Goal: Task Accomplishment & Management: Manage account settings

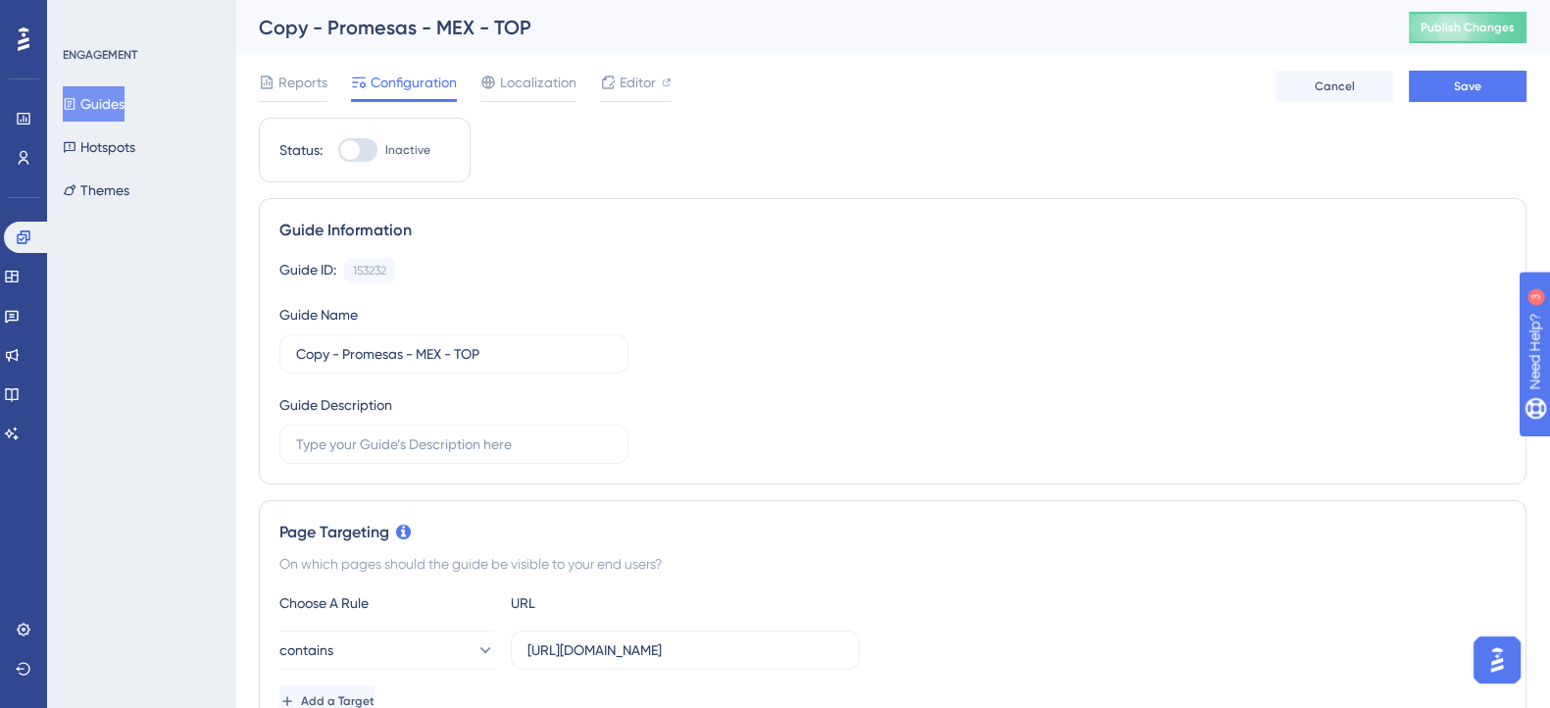
click at [207, 257] on div "ENGAGEMENT Guides Hotspots Themes" at bounding box center [141, 354] width 188 height 708
click at [22, 228] on link at bounding box center [27, 237] width 47 height 31
click at [1461, 95] on button "Save" at bounding box center [1468, 86] width 118 height 31
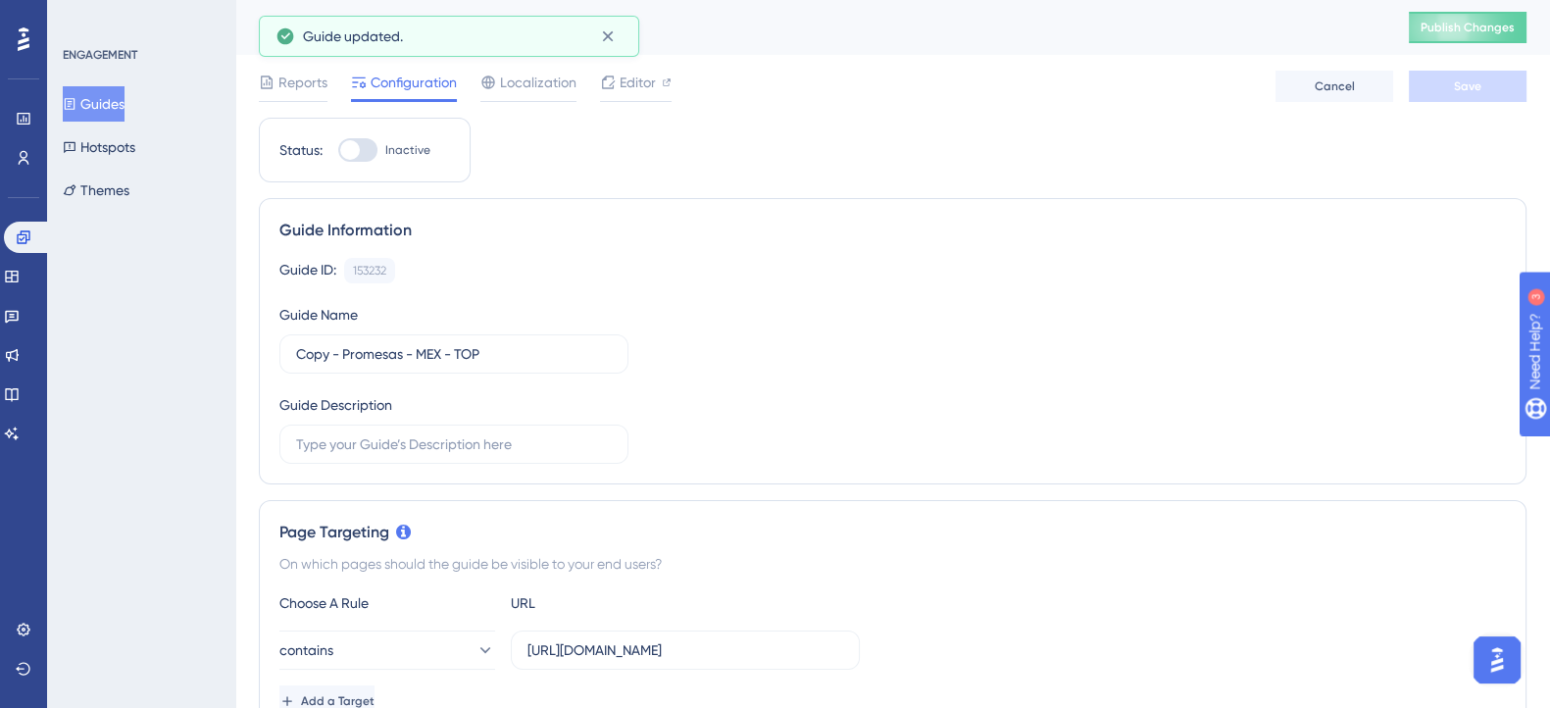
click at [228, 53] on div "ENGAGEMENT Guides Hotspots Themes" at bounding box center [141, 354] width 188 height 708
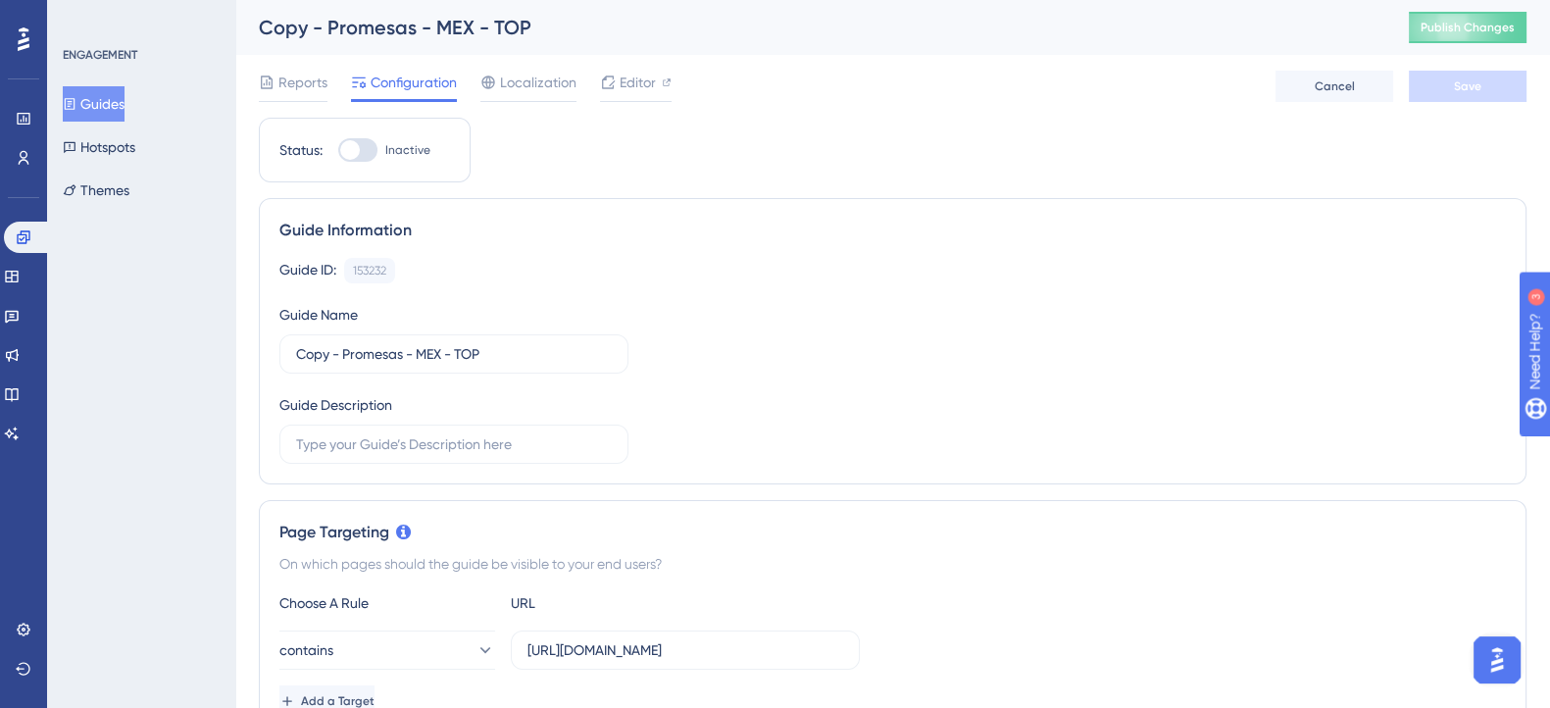
click at [76, 111] on button "Guides" at bounding box center [94, 103] width 62 height 35
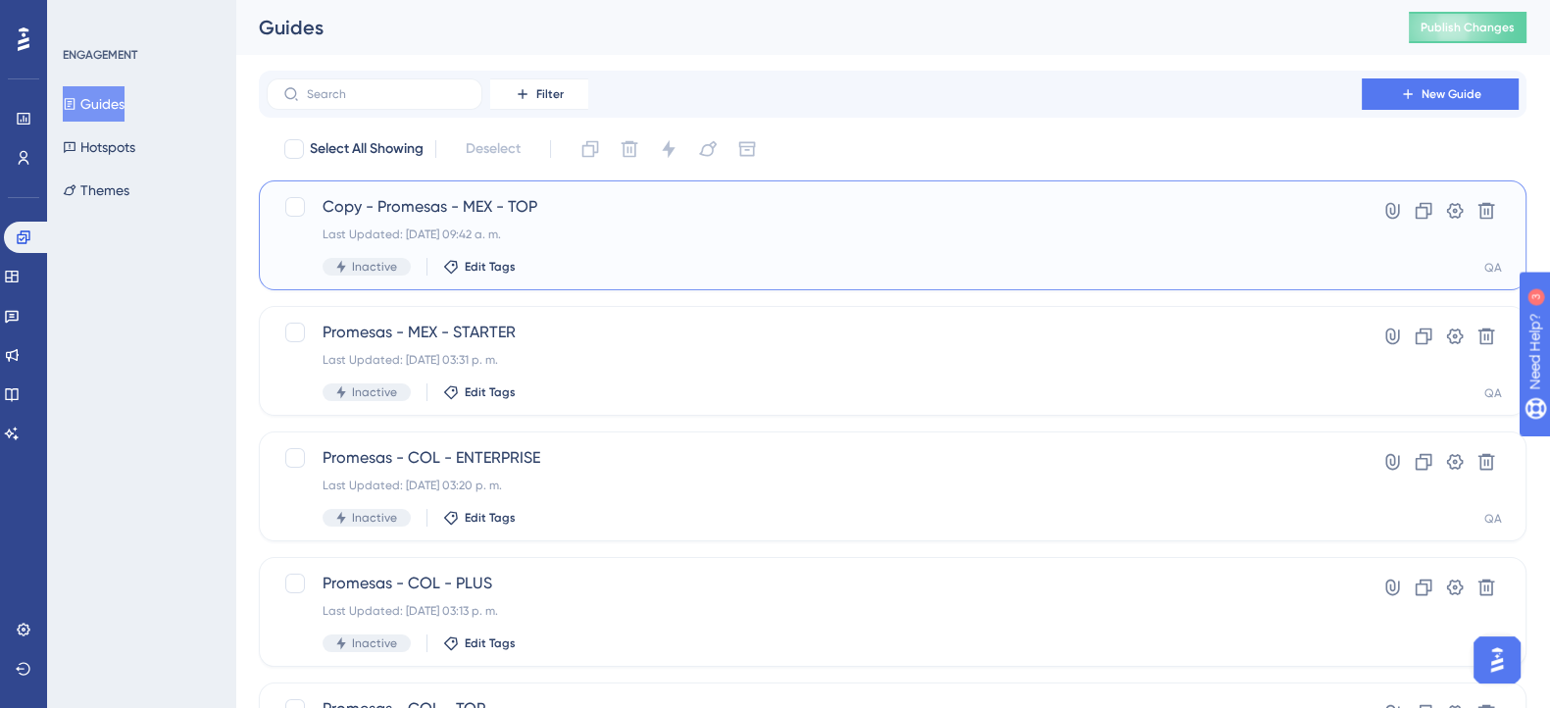
click at [635, 225] on div "Copy - Promesas - MEX - TOP Last Updated: [DATE] 09:42 a. m. Inactive Edit Tags" at bounding box center [815, 235] width 984 height 80
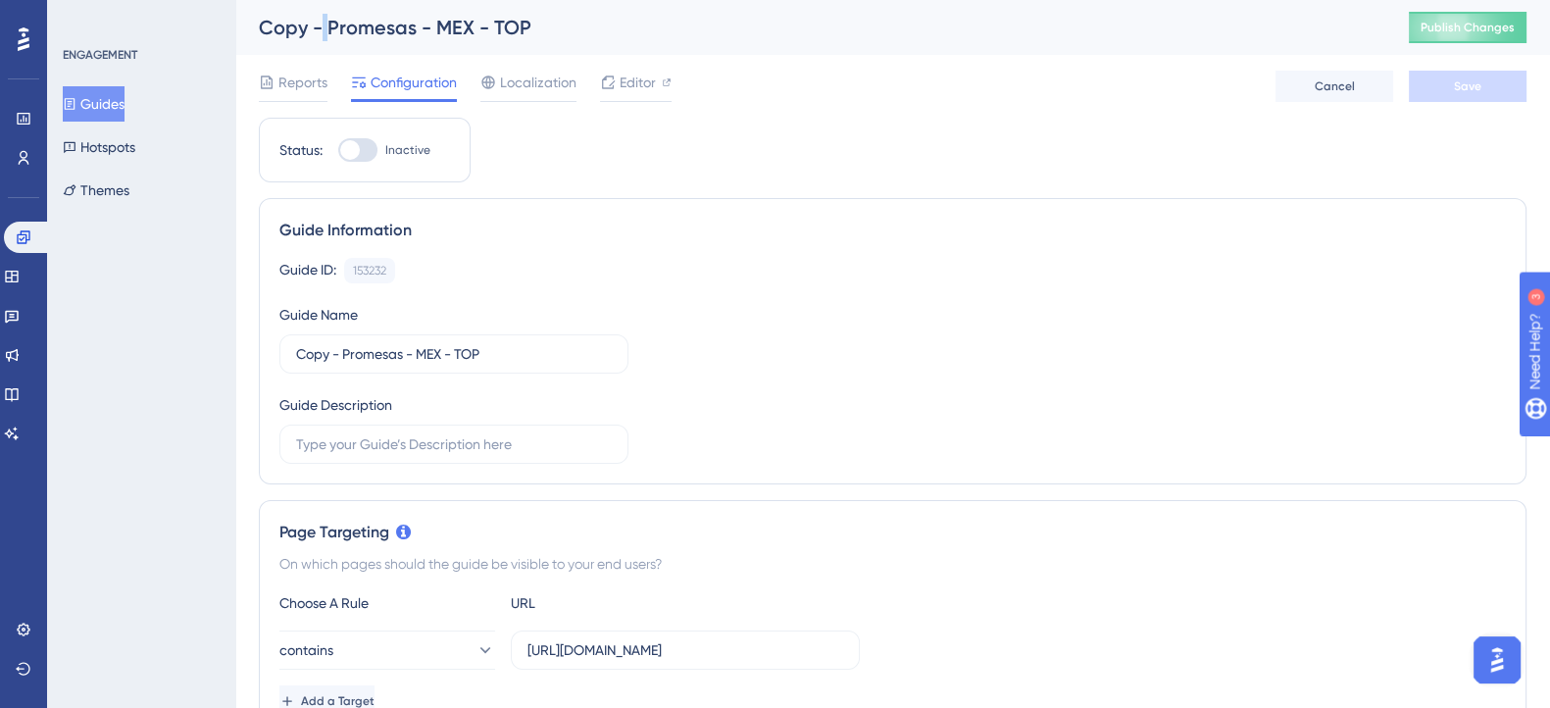
click at [321, 26] on div "Copy - Promesas - MEX - TOP" at bounding box center [809, 27] width 1101 height 27
drag, startPoint x: 343, startPoint y: 355, endPoint x: 147, endPoint y: 353, distance: 196.1
type input "Promesas - MEX - TOP"
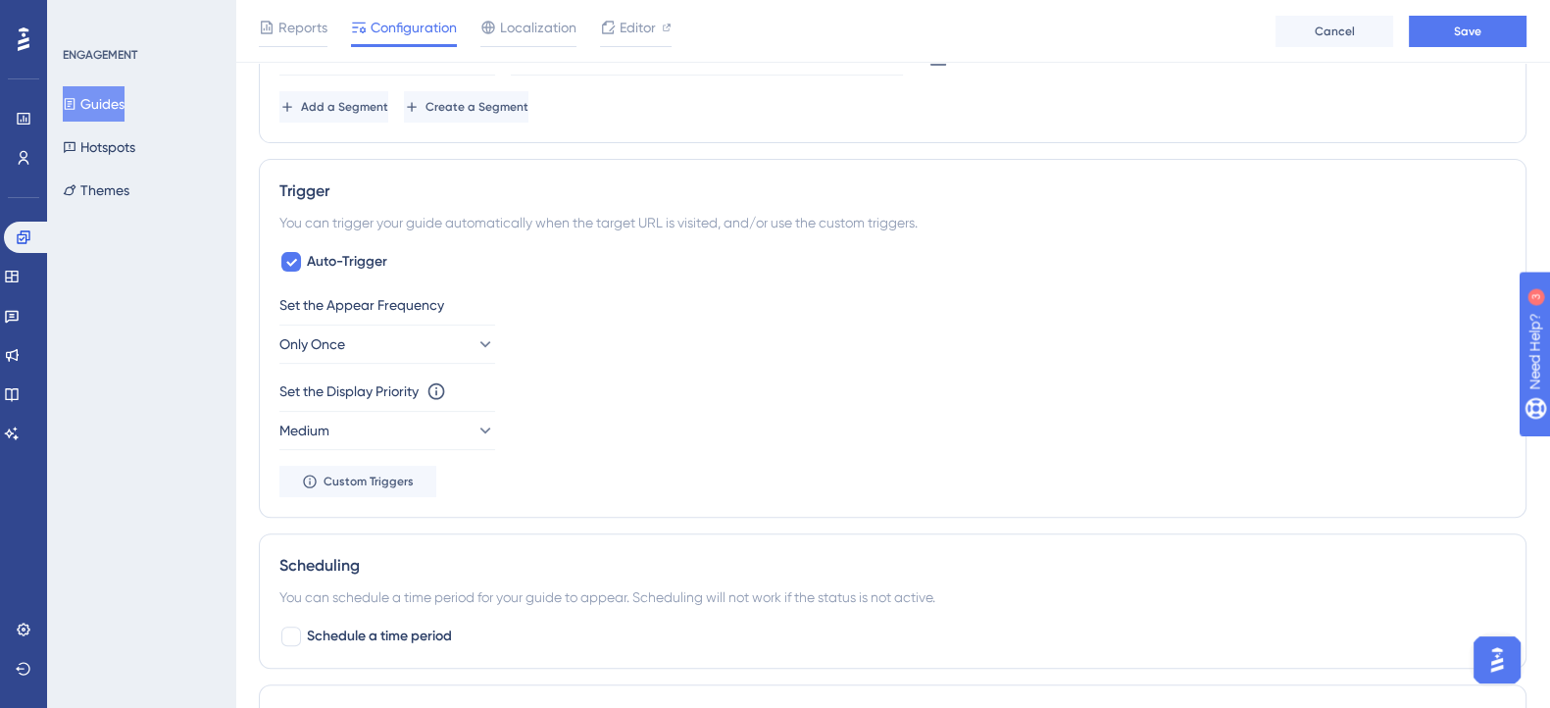
scroll to position [613, 0]
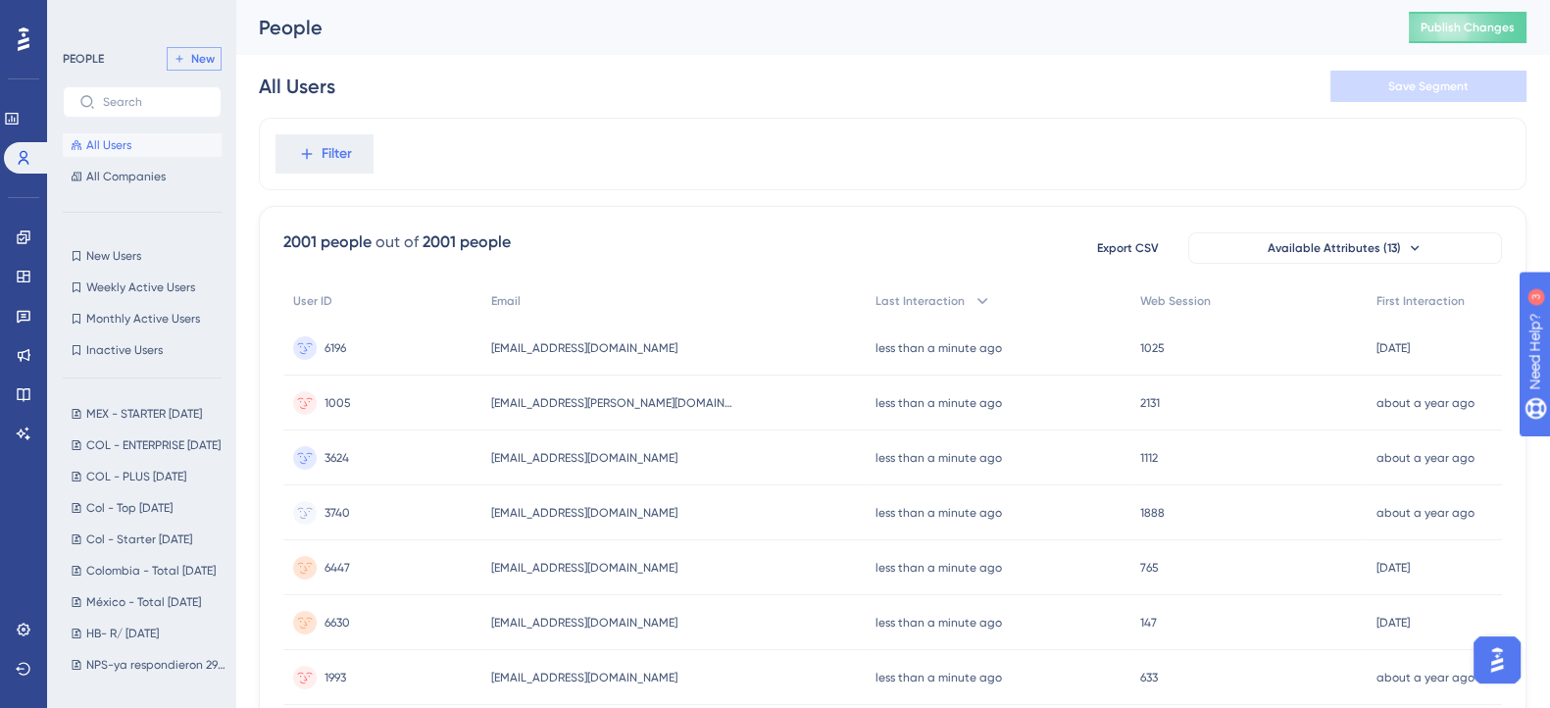
click at [192, 51] on span "New" at bounding box center [203, 59] width 24 height 16
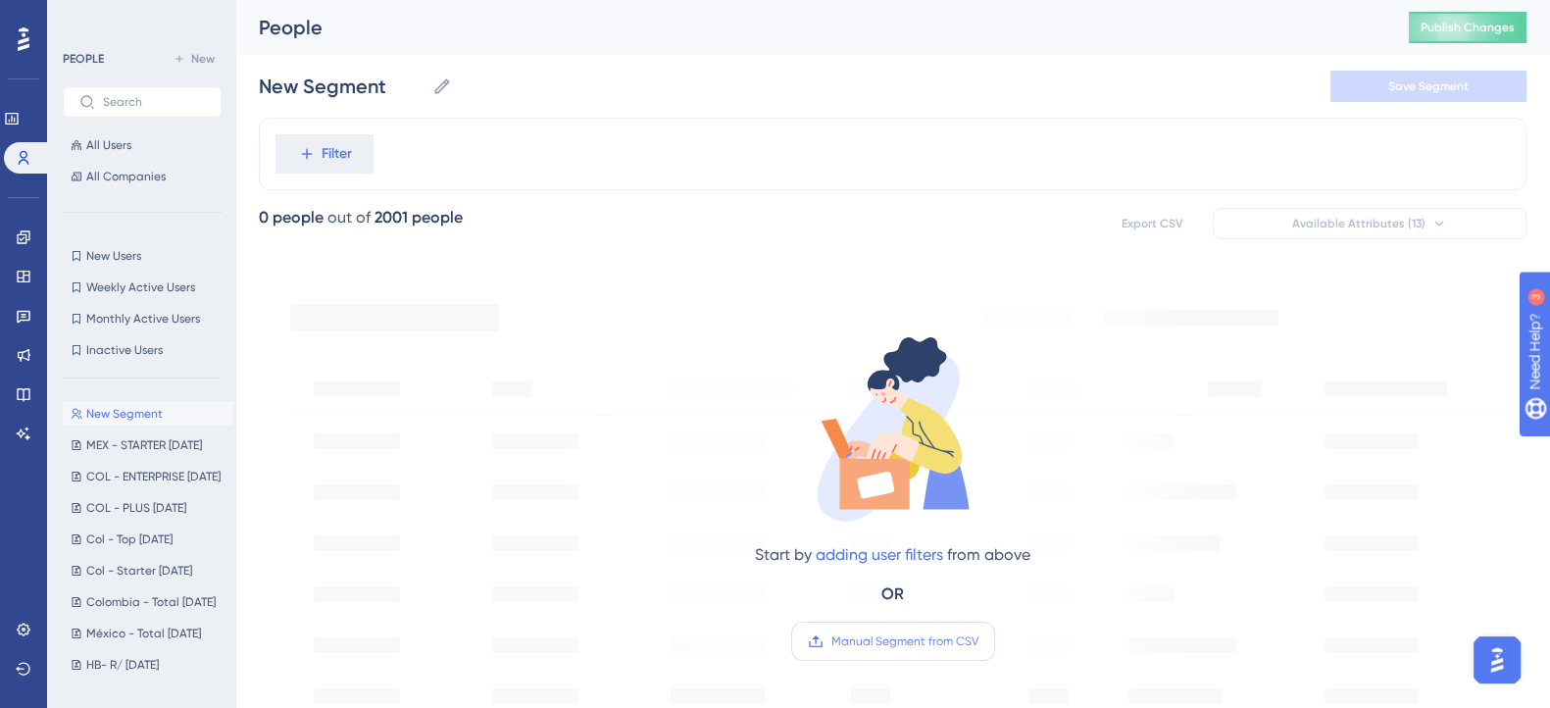
click at [938, 646] on span "Manual Segment from CSV" at bounding box center [905, 641] width 147 height 16
click at [979, 641] on input "Manual Segment from CSV" at bounding box center [979, 641] width 0 height 0
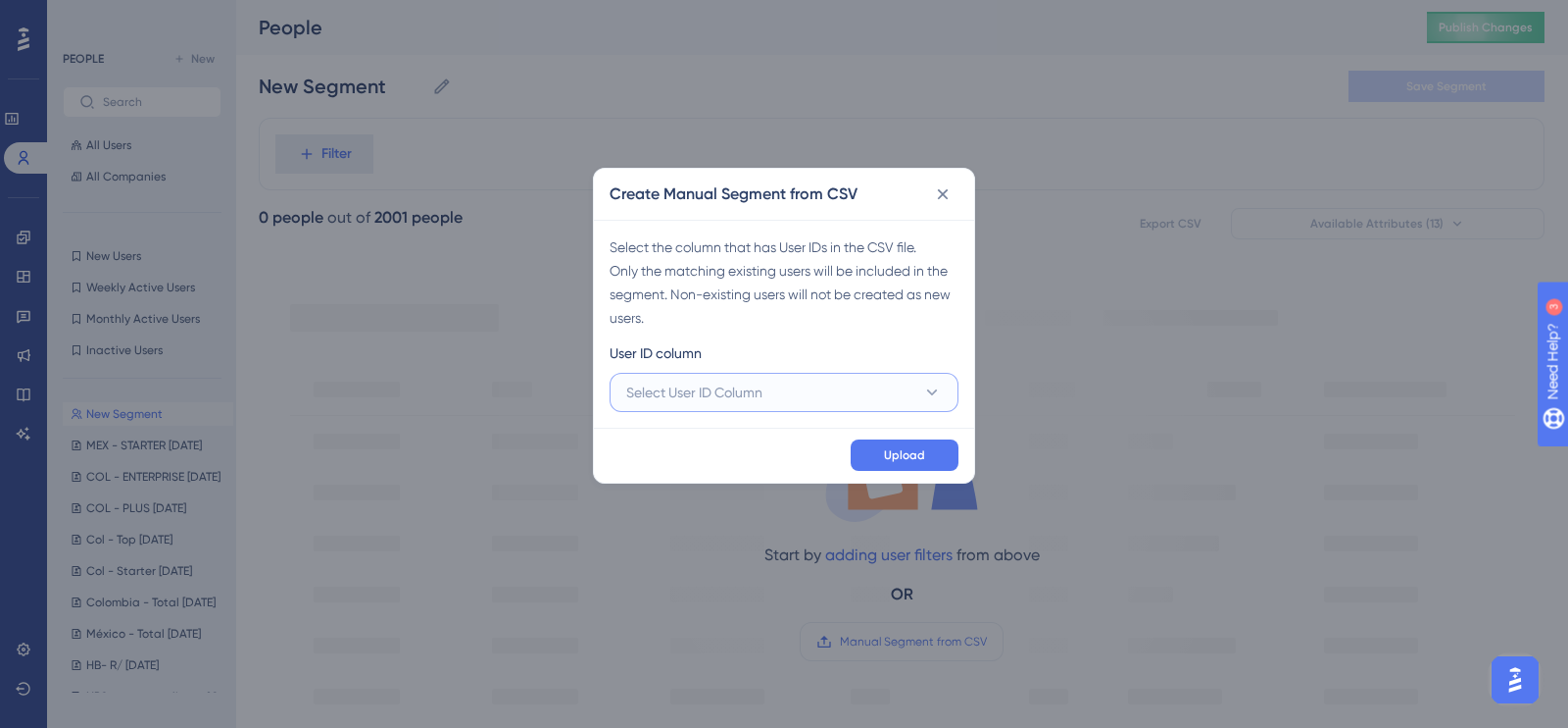
click at [875, 409] on button "Select User ID Column" at bounding box center [784, 392] width 349 height 39
click at [671, 447] on span "A - orbita_user" at bounding box center [684, 452] width 93 height 24
click at [885, 450] on span "Upload" at bounding box center [904, 455] width 41 height 16
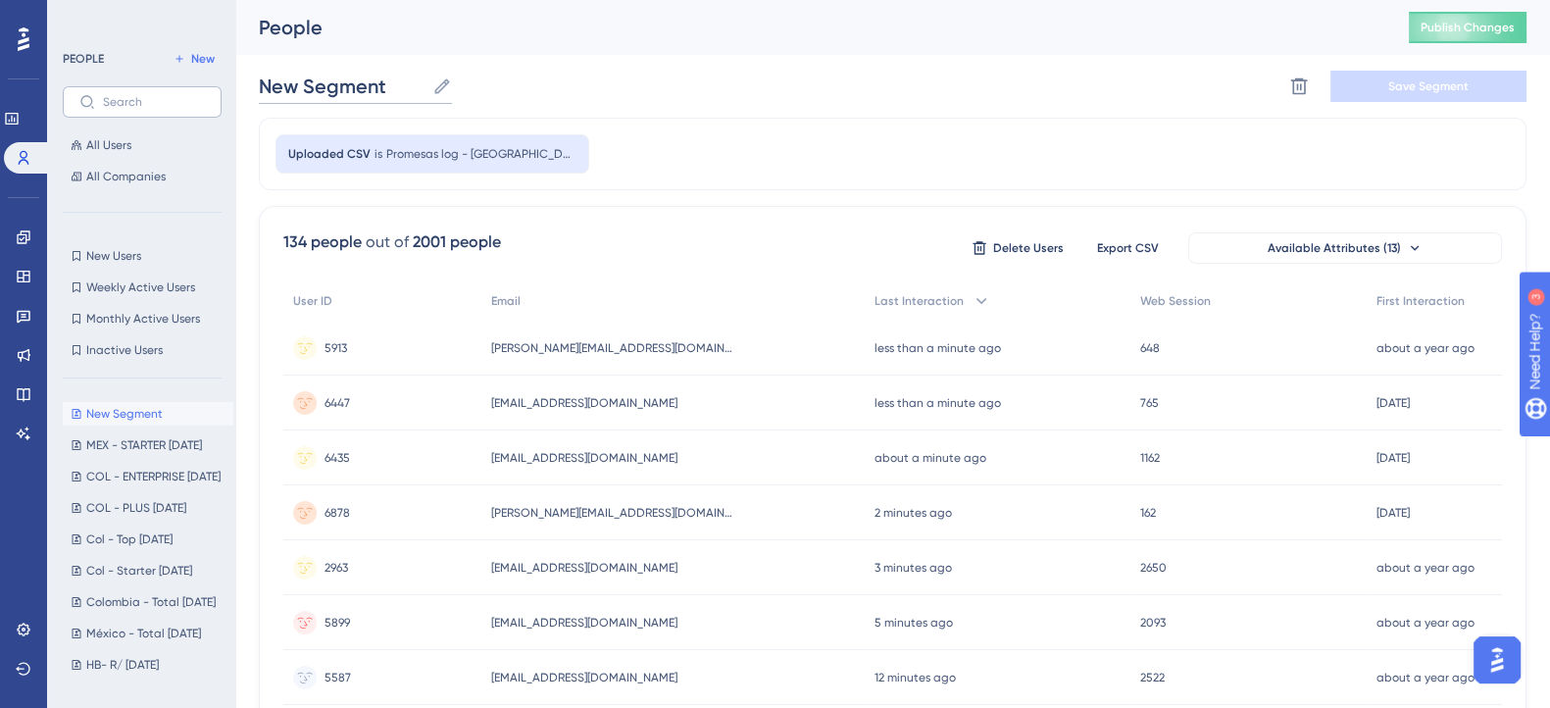
drag, startPoint x: 393, startPoint y: 78, endPoint x: 180, endPoint y: 92, distance: 213.2
click at [723, 164] on div "Uploaded CSV is Promesas log - México-Top" at bounding box center [893, 154] width 1268 height 73
click at [1410, 90] on span "Save Segment" at bounding box center [1429, 86] width 80 height 16
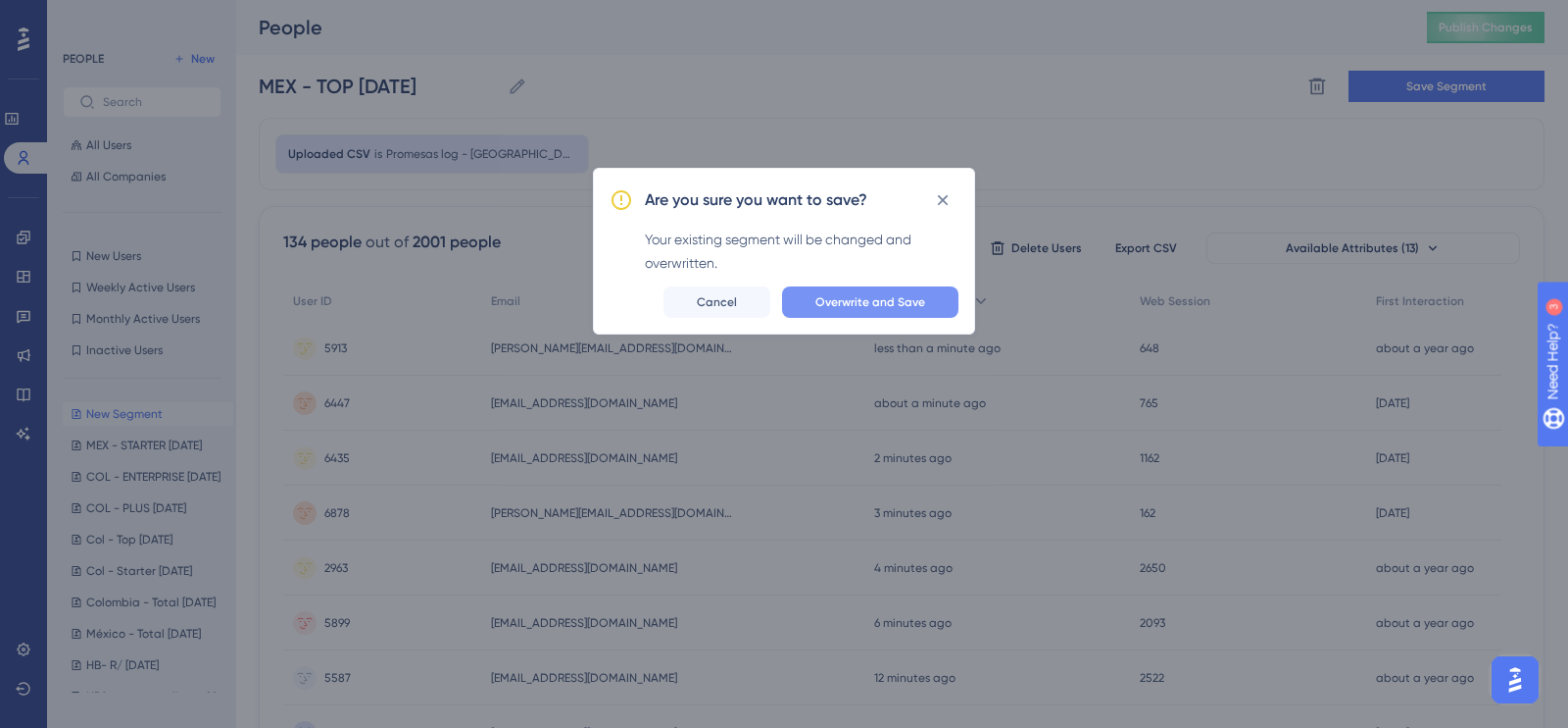
click at [859, 300] on span "Overwrite and Save" at bounding box center [870, 302] width 110 height 16
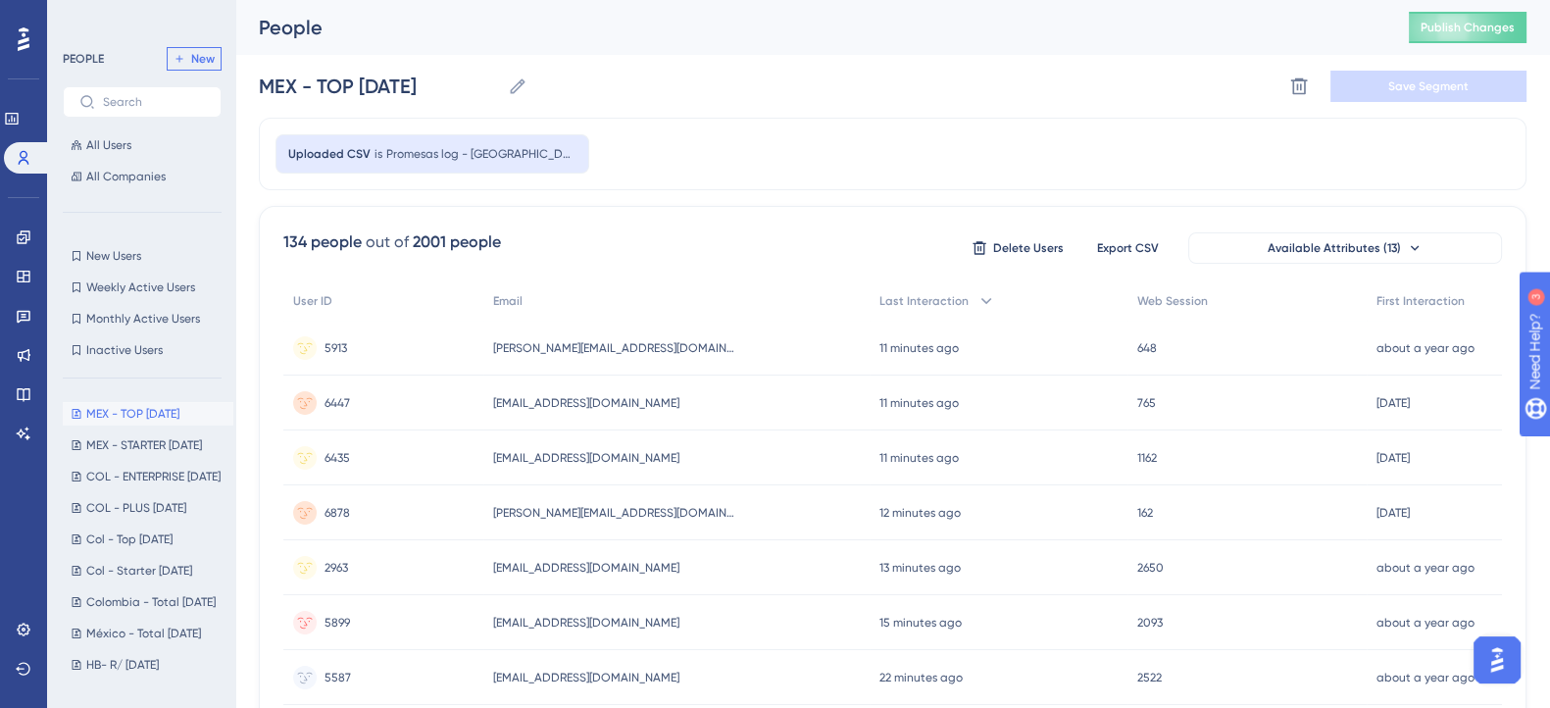
click at [194, 64] on span "New" at bounding box center [203, 59] width 24 height 16
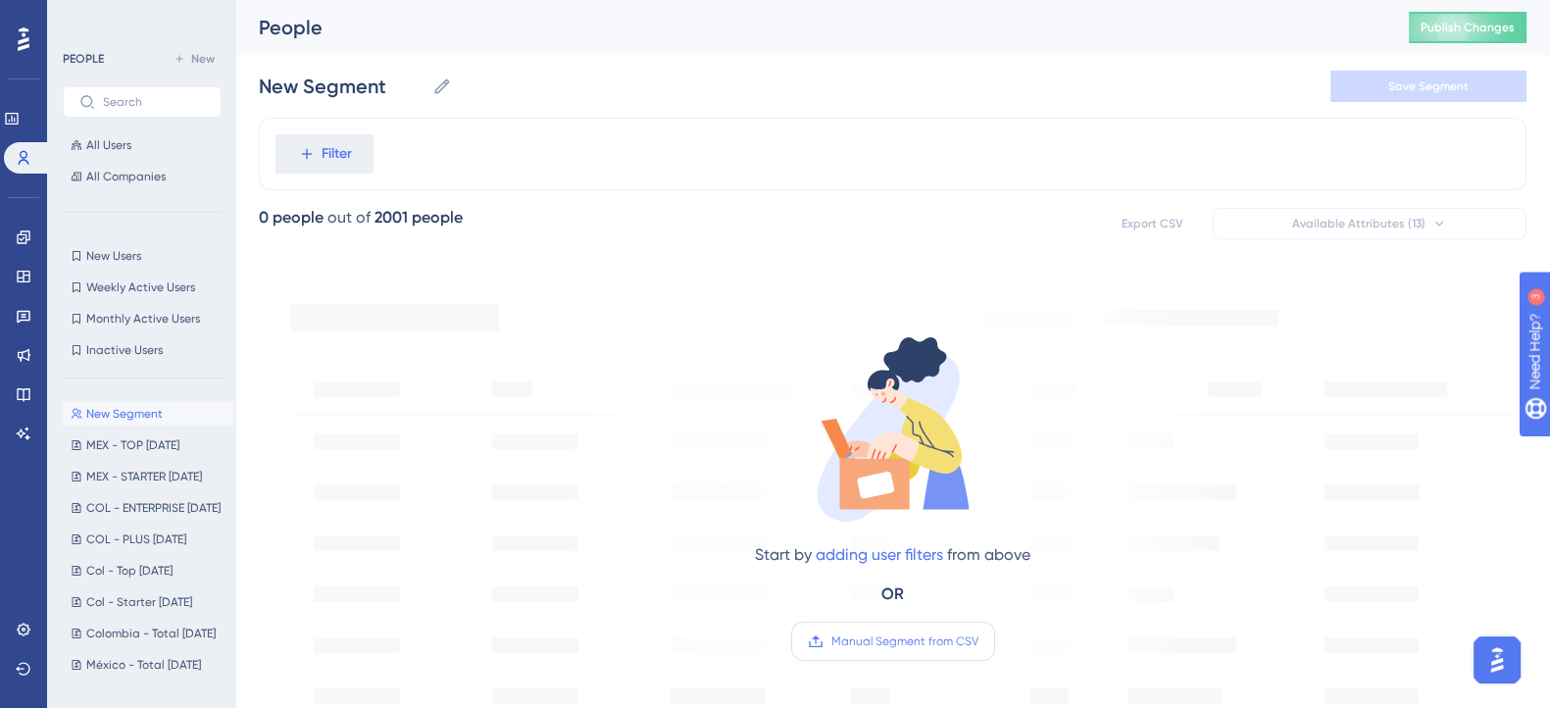
click at [867, 641] on span "Manual Segment from CSV" at bounding box center [905, 641] width 147 height 16
click at [979, 641] on input "Manual Segment from CSV" at bounding box center [979, 641] width 0 height 0
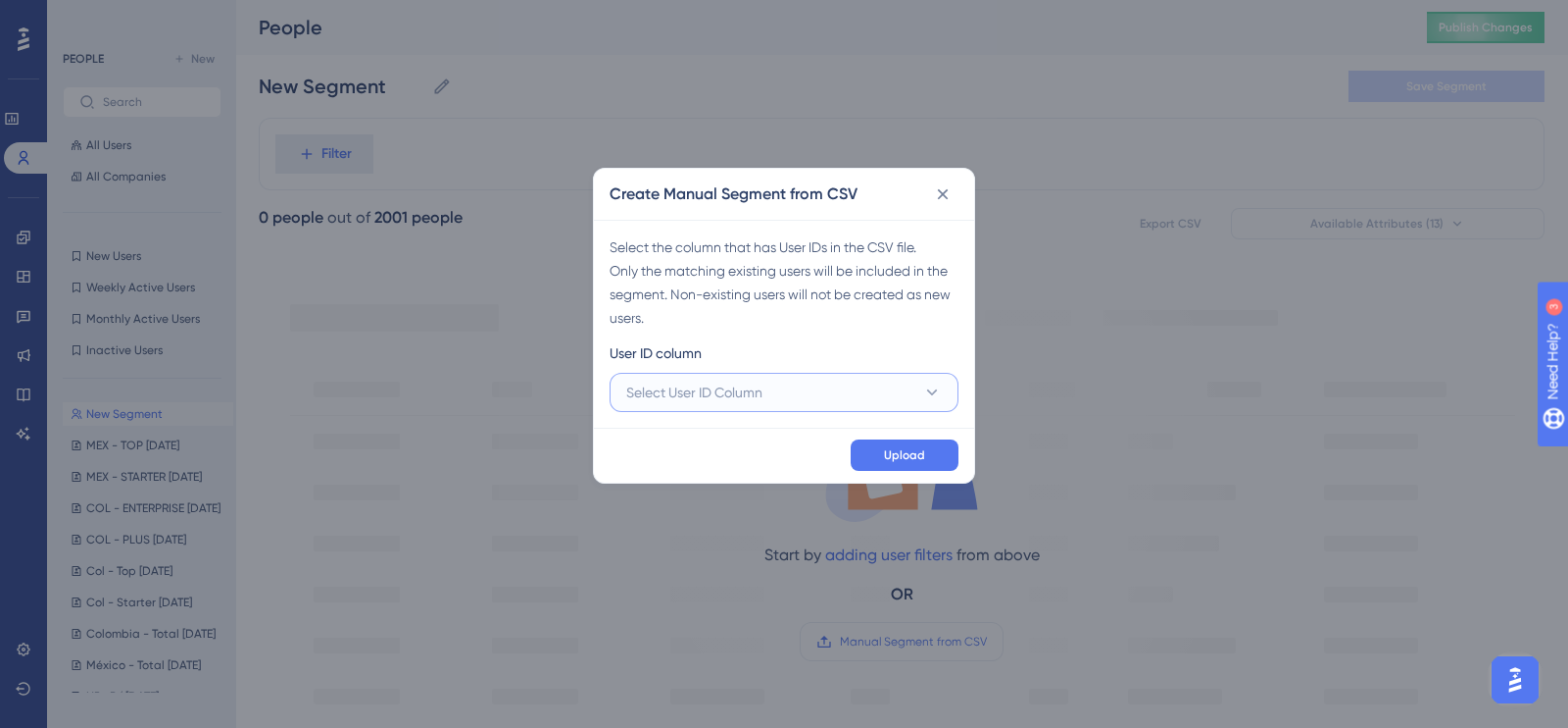
click at [897, 390] on button "Select User ID Column" at bounding box center [784, 392] width 349 height 39
click at [684, 440] on span "A - orbita_user" at bounding box center [684, 452] width 93 height 24
click at [927, 458] on button "Upload" at bounding box center [904, 454] width 108 height 31
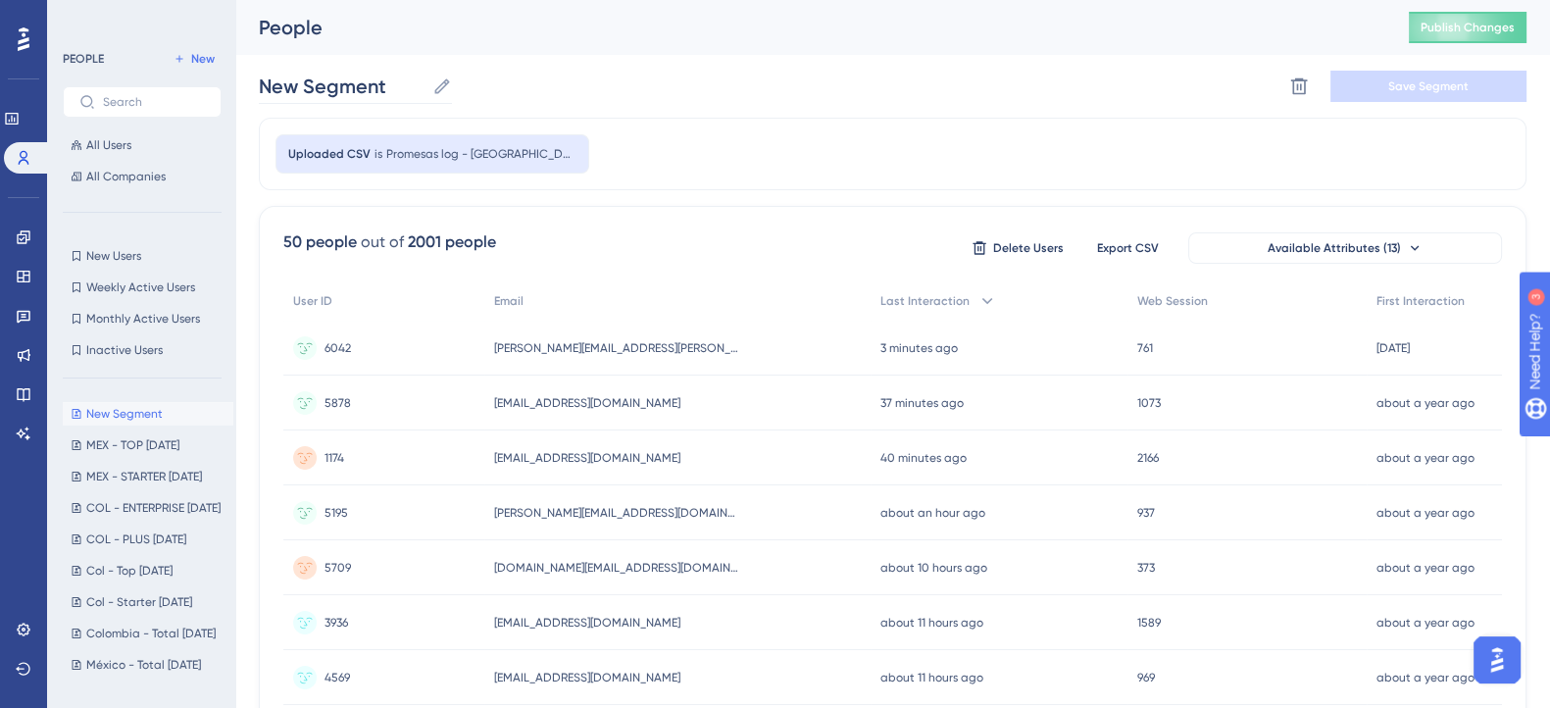
click at [443, 78] on icon at bounding box center [442, 86] width 20 height 20
click at [425, 78] on input "New Segment" at bounding box center [342, 86] width 166 height 27
type input "N"
type input "P"
click at [781, 131] on div "Uploaded CSV is Promesas log - México-Plus" at bounding box center [893, 154] width 1268 height 73
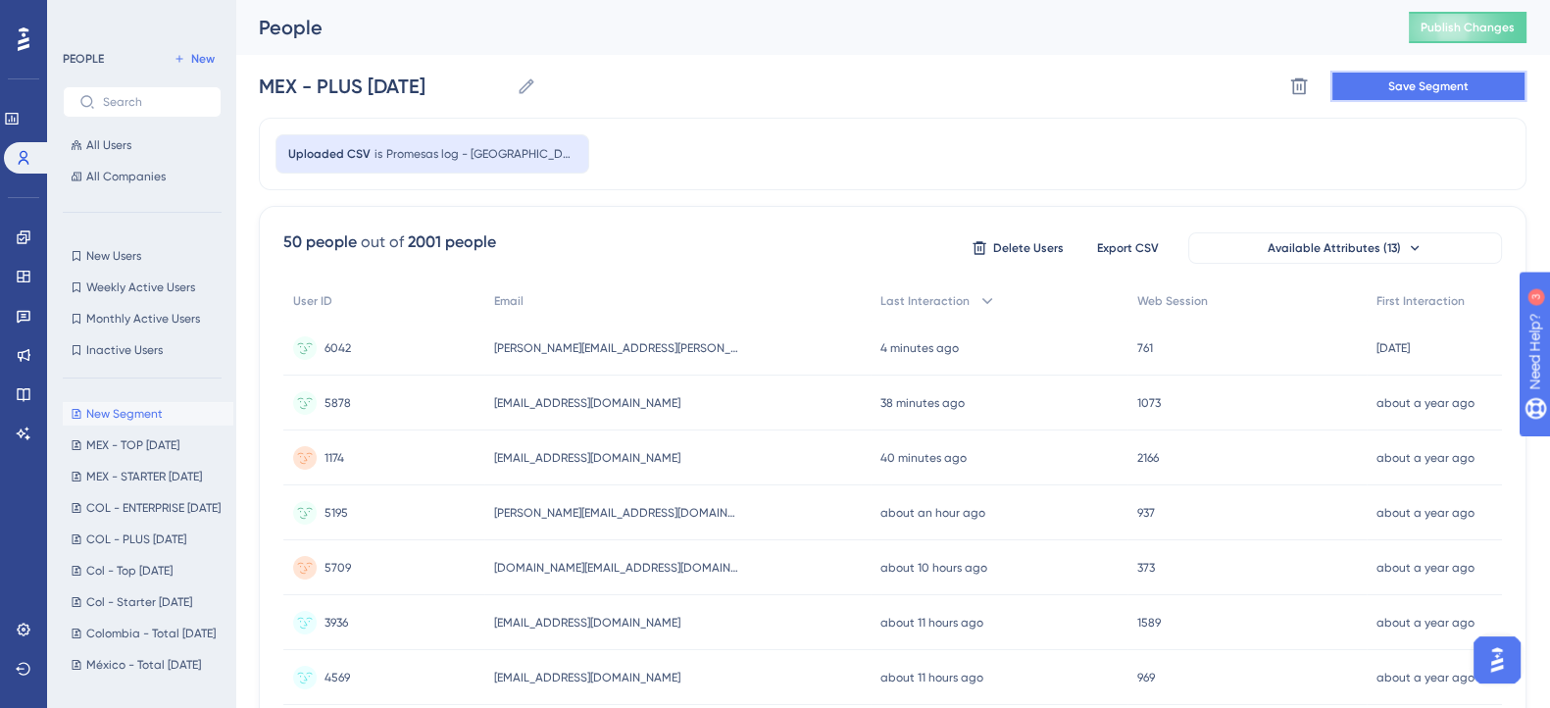
click at [1446, 85] on span "Save Segment" at bounding box center [1429, 86] width 80 height 16
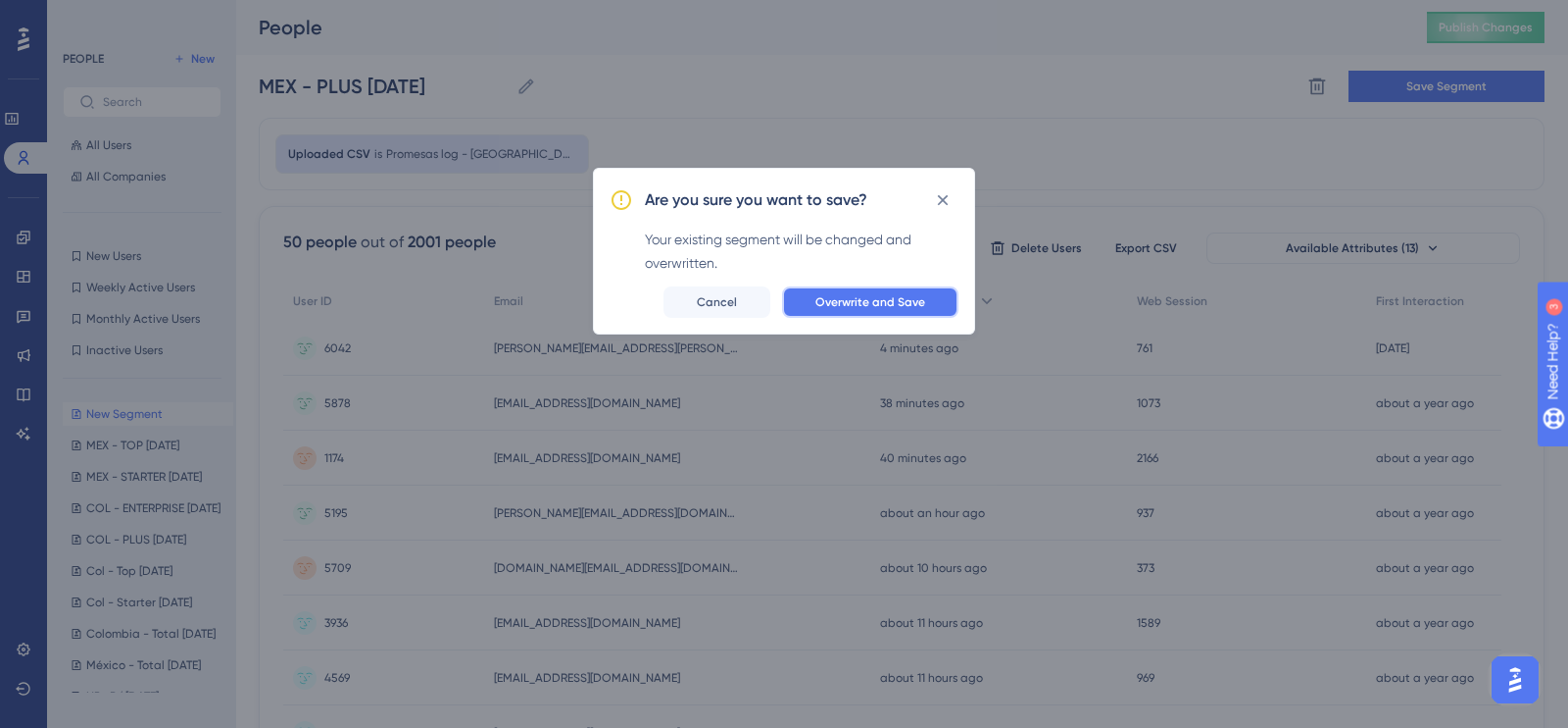
click at [916, 302] on span "Overwrite and Save" at bounding box center [870, 302] width 110 height 16
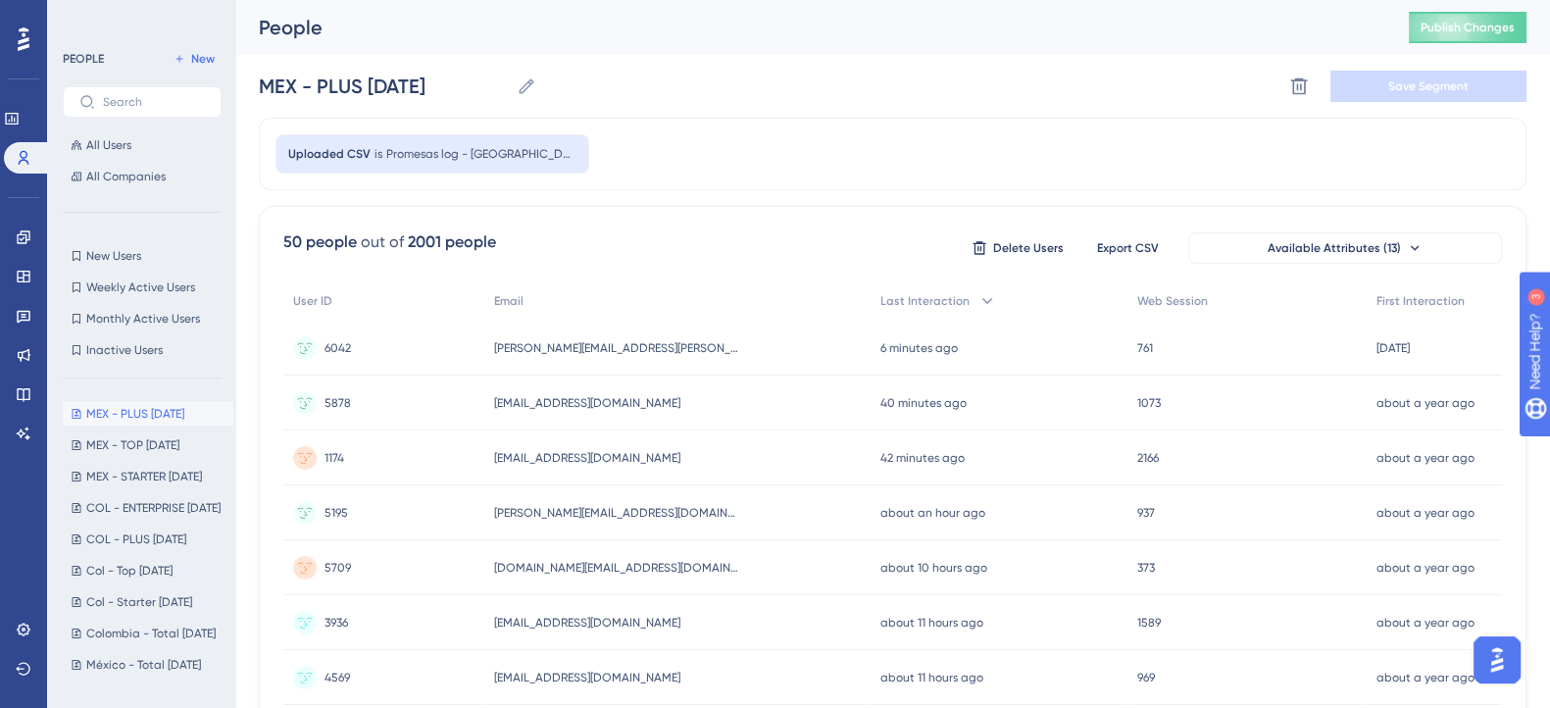
click at [635, 188] on div "Uploaded CSV is Promesas log - México-Plus" at bounding box center [893, 154] width 1268 height 73
click at [193, 58] on span "New" at bounding box center [203, 59] width 24 height 16
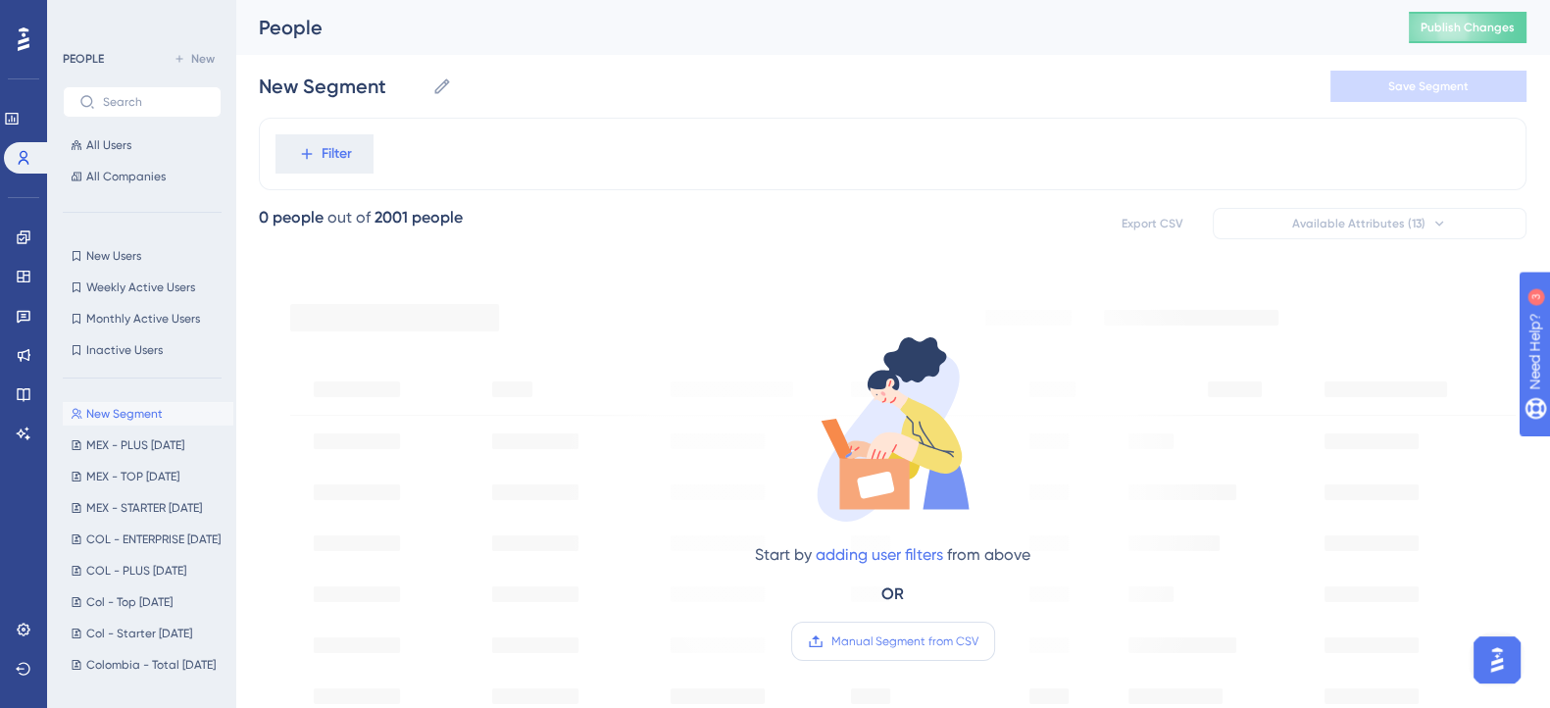
click at [885, 634] on span "Manual Segment from CSV" at bounding box center [905, 641] width 147 height 16
click at [979, 641] on input "Manual Segment from CSV" at bounding box center [979, 641] width 0 height 0
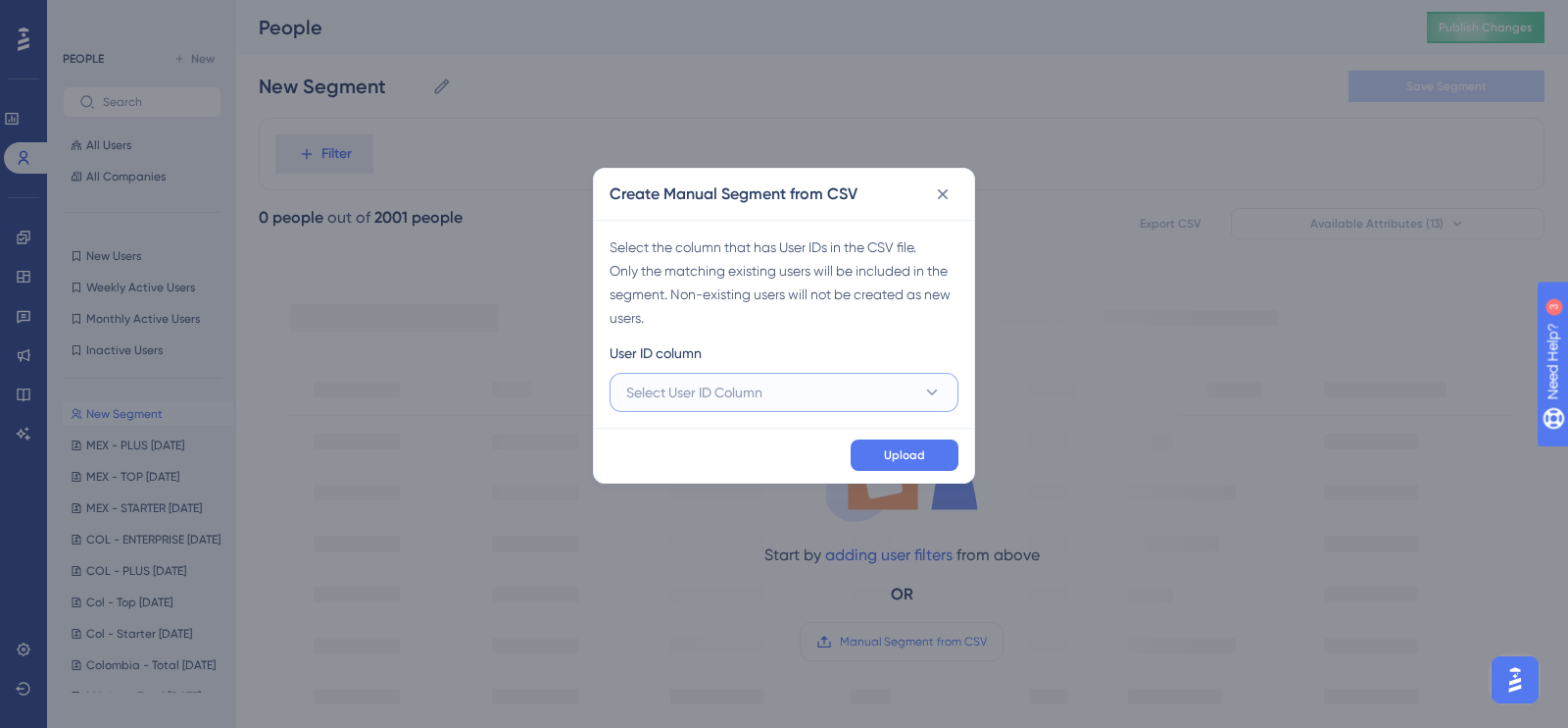
click at [853, 386] on button "Select User ID Column" at bounding box center [784, 392] width 349 height 39
click at [696, 451] on span "A - orbita_user" at bounding box center [684, 452] width 93 height 24
click at [883, 456] on button "Upload" at bounding box center [904, 454] width 108 height 31
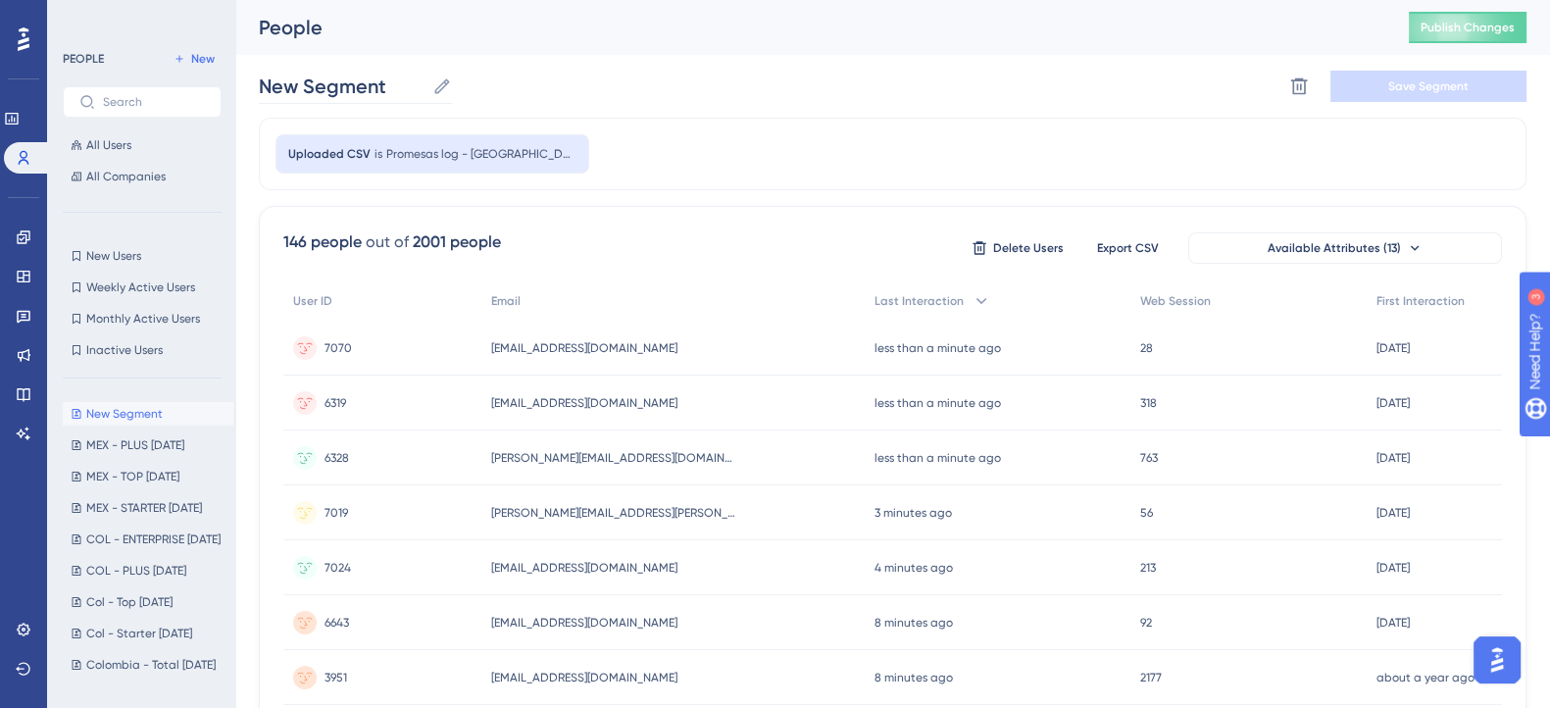
click at [439, 92] on icon at bounding box center [442, 86] width 20 height 20
click at [425, 92] on input "New Segment" at bounding box center [342, 86] width 166 height 27
type input "N"
type input "m"
type input "MEX - ENTERPRISE 01/10/2025"
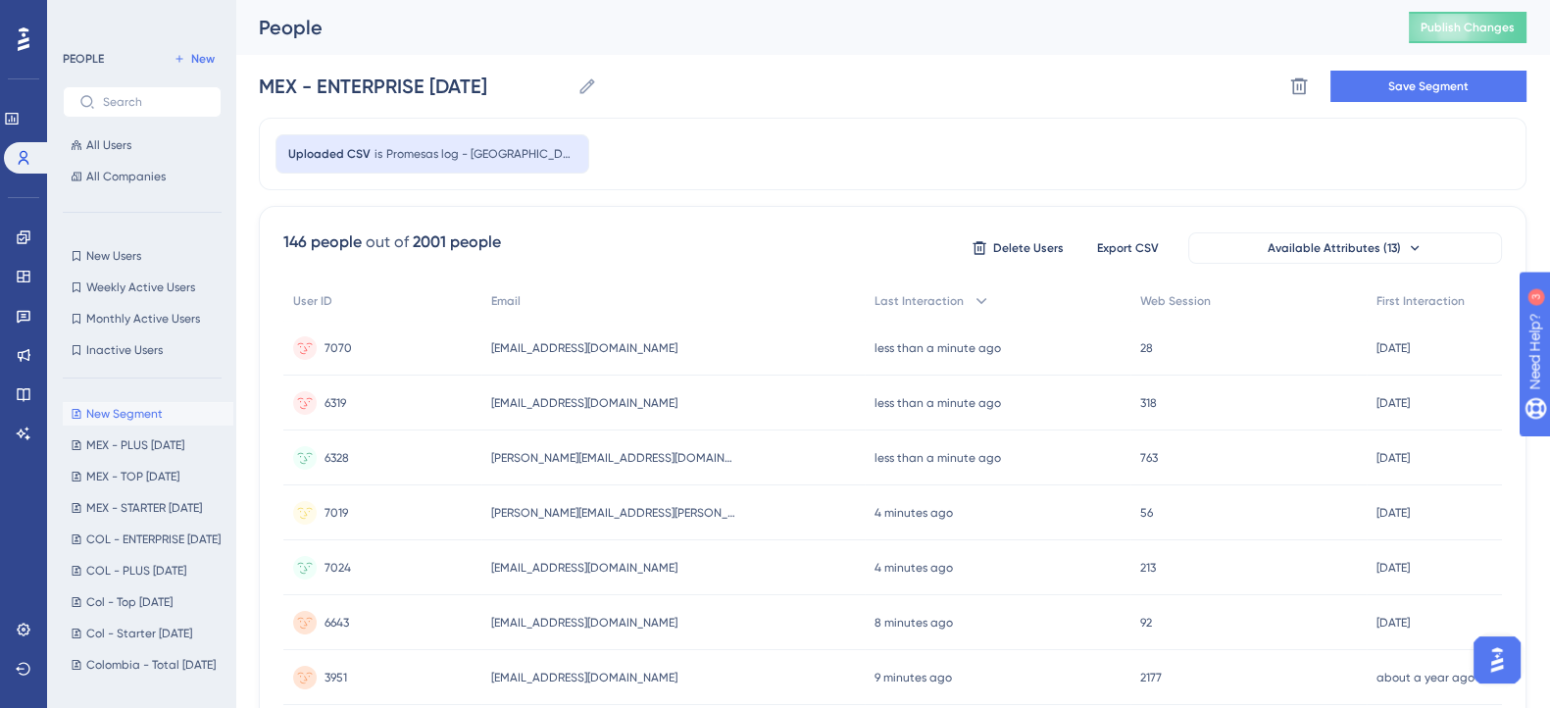
click at [789, 141] on div "Uploaded CSV is Promesas log - México-Enterprise" at bounding box center [893, 154] width 1268 height 73
click at [1464, 98] on button "Save Segment" at bounding box center [1429, 86] width 196 height 31
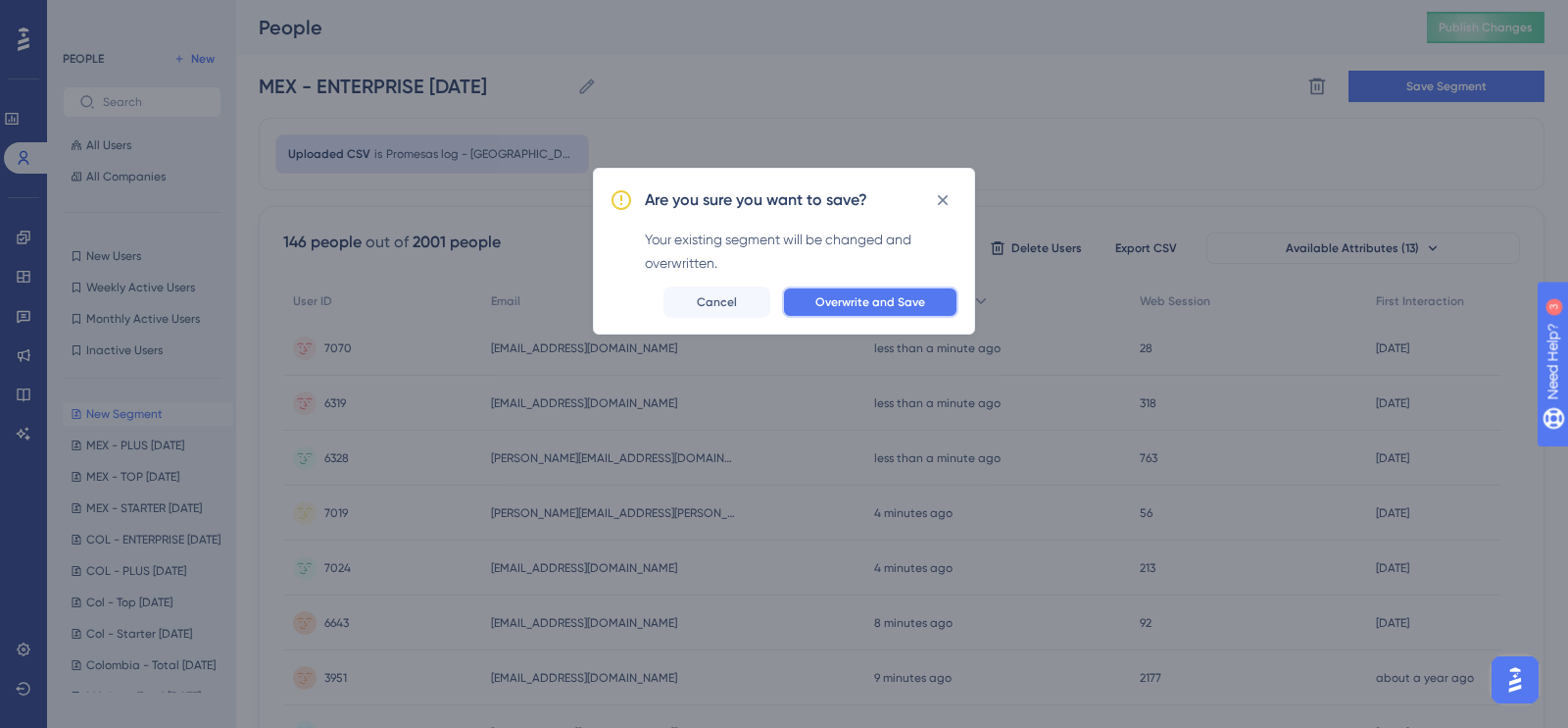
click at [901, 304] on span "Overwrite and Save" at bounding box center [870, 302] width 110 height 16
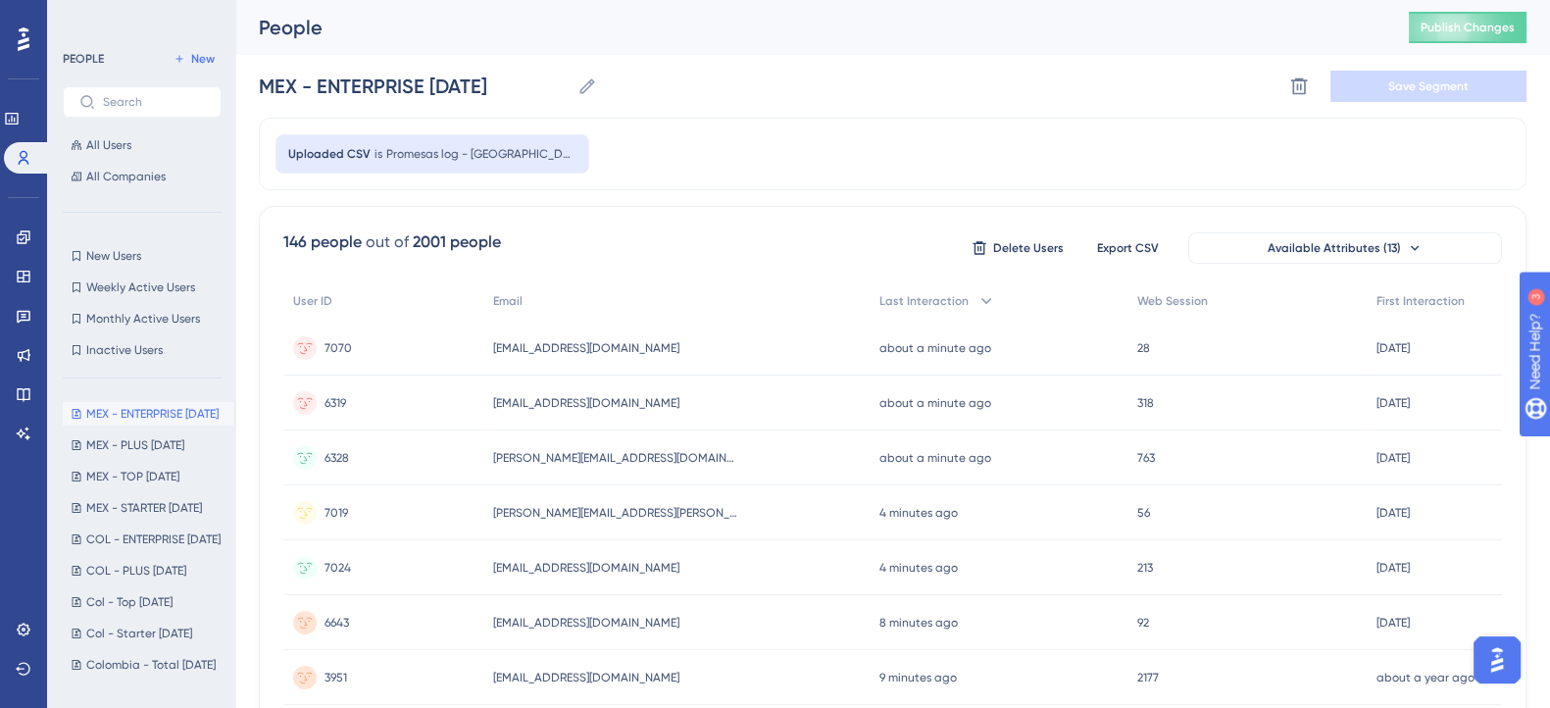
click at [762, 164] on div "Uploaded CSV is Promesas log - México-Enterprise" at bounding box center [893, 154] width 1268 height 73
